Goal: Information Seeking & Learning: Find specific page/section

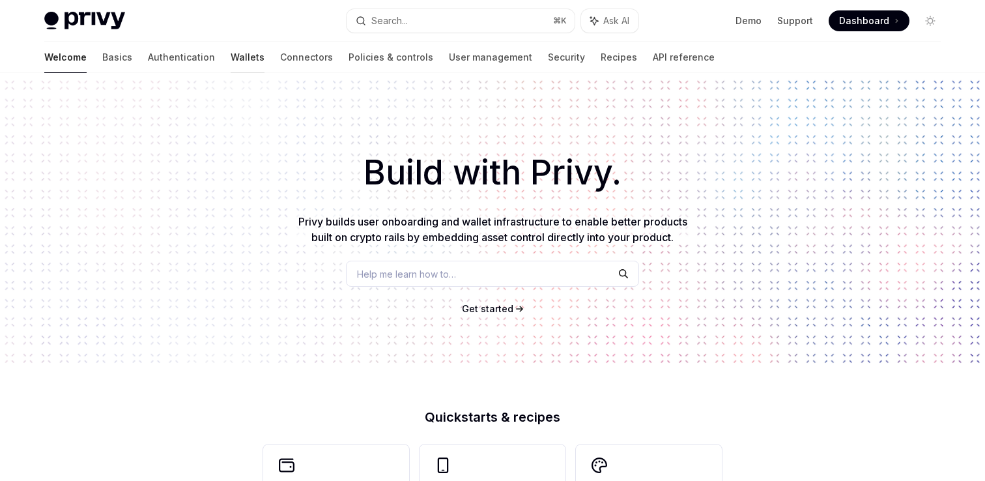
click at [231, 53] on link "Wallets" at bounding box center [248, 57] width 34 height 31
type textarea "*"
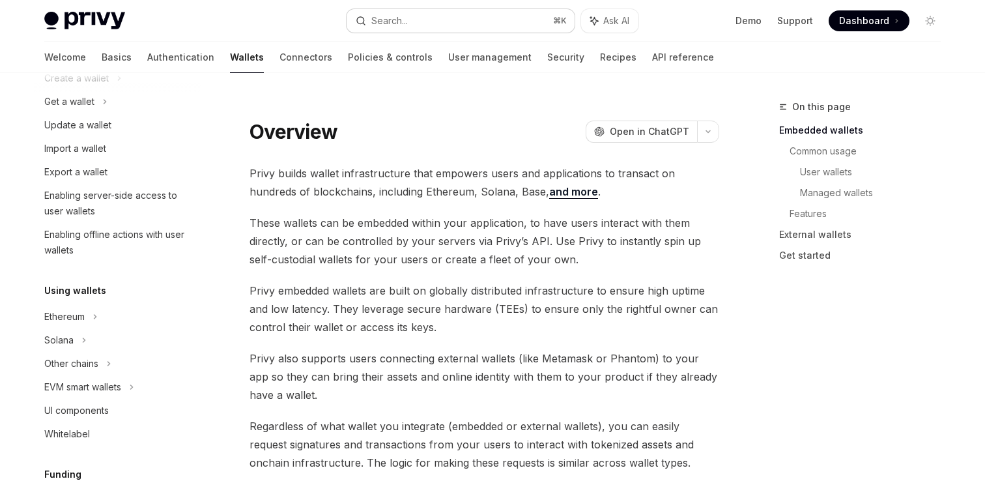
click at [418, 20] on button "Search... ⌘ K" at bounding box center [461, 20] width 228 height 23
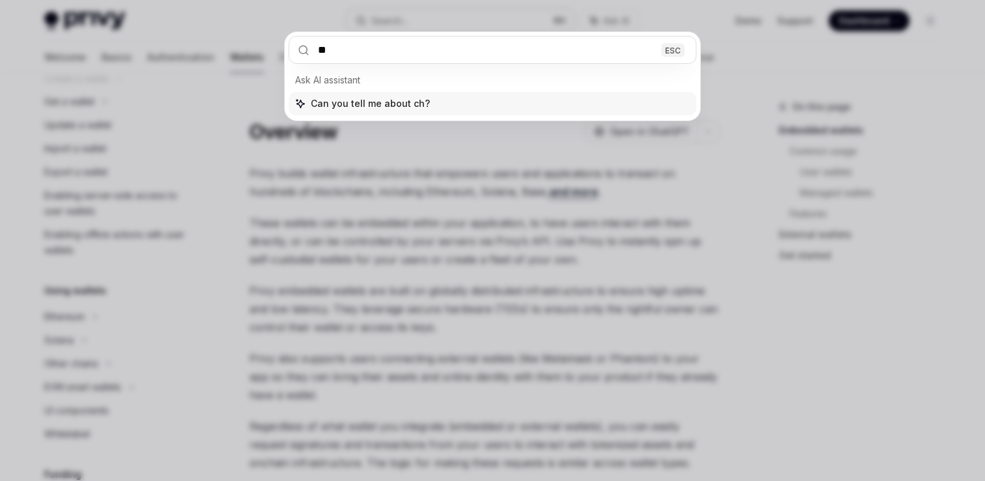
type input "*"
type input "****"
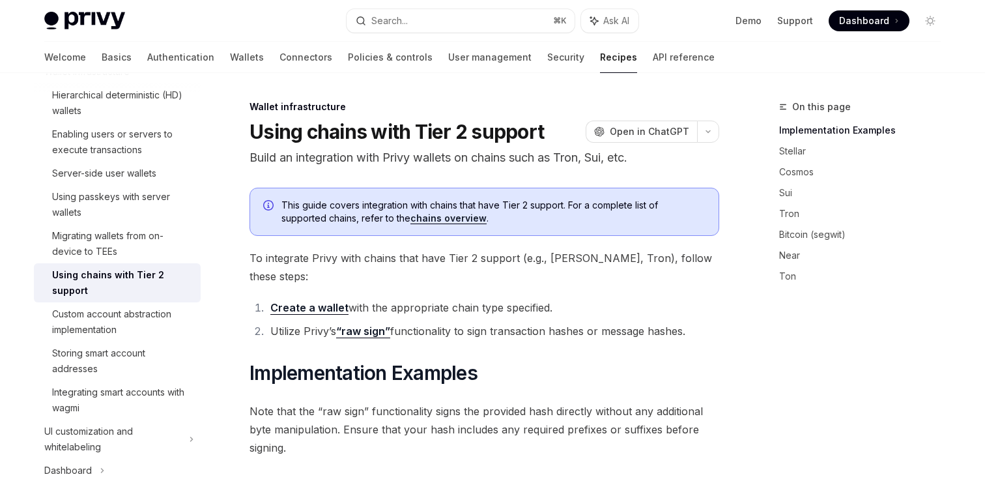
type textarea "*"
